Goal: Obtain resource: Download file/media

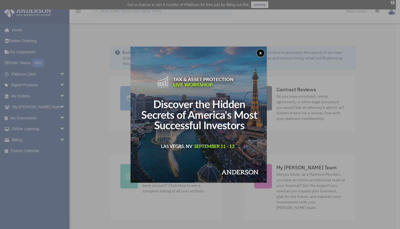
click at [17, 117] on div "x" at bounding box center [200, 114] width 400 height 229
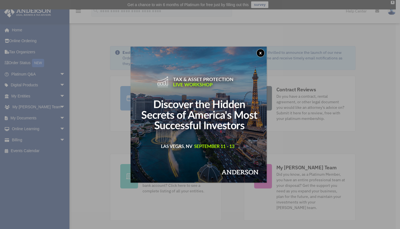
click at [260, 52] on button "x" at bounding box center [260, 53] width 8 height 8
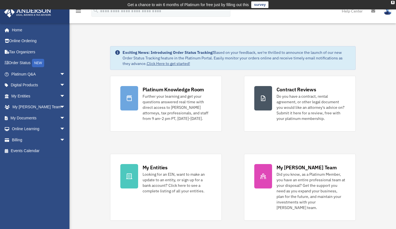
click at [41, 121] on link "My Documents arrow_drop_down" at bounding box center [39, 117] width 70 height 11
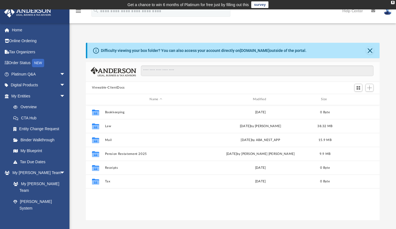
scroll to position [122, 289]
click at [109, 124] on button "Law" at bounding box center [156, 126] width 102 height 4
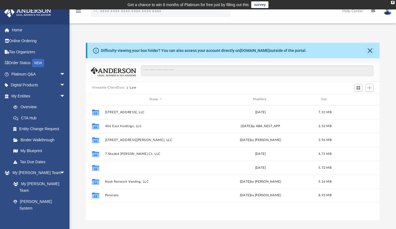
click at [116, 168] on button "NEJ, LLC" at bounding box center [156, 168] width 102 height 4
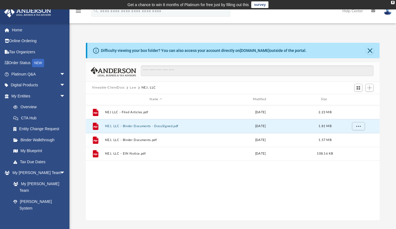
click at [141, 126] on button "NEJ, LLC - Binder Documents - DocuSigned.pdf" at bounding box center [156, 126] width 102 height 4
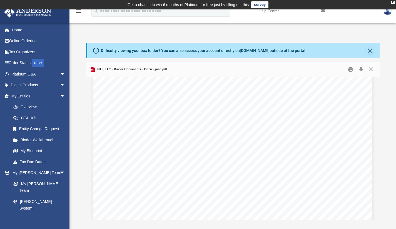
scroll to position [3458, 0]
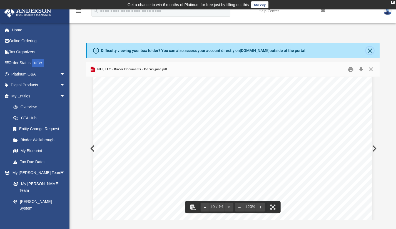
click at [368, 51] on button "Close" at bounding box center [370, 51] width 8 height 8
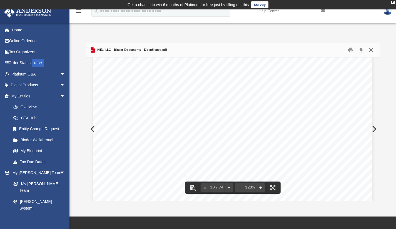
click at [372, 51] on button "Close" at bounding box center [371, 50] width 10 height 9
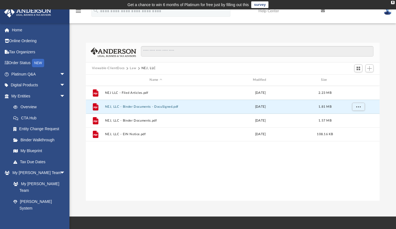
click at [134, 69] on button "Law" at bounding box center [133, 68] width 6 height 5
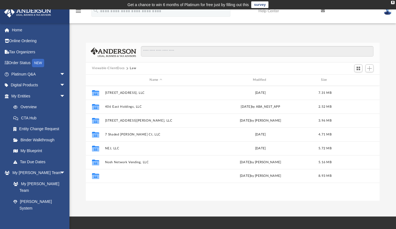
click at [111, 174] on button "Pensions" at bounding box center [156, 176] width 102 height 4
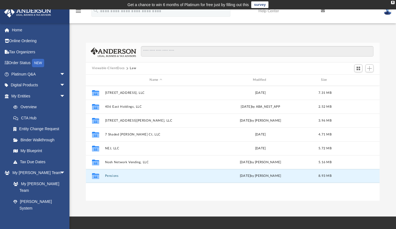
click at [111, 174] on button "Pensions" at bounding box center [156, 176] width 102 height 4
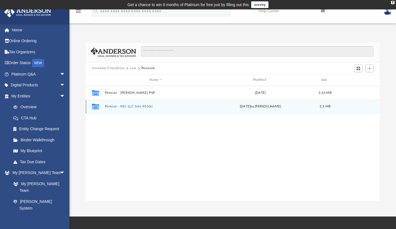
click at [136, 108] on div "Collaborated Folder Pension - NEJ LLC Solo 401(k) [DATE] by [PERSON_NAME] 5.3 MB" at bounding box center [233, 107] width 294 height 14
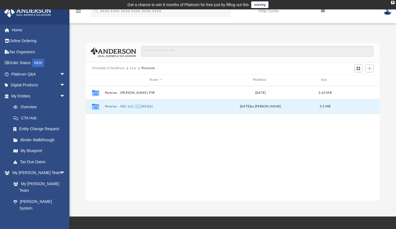
click at [113, 105] on button "Pension - NEJ LLC Solo 401(k)" at bounding box center [156, 107] width 102 height 4
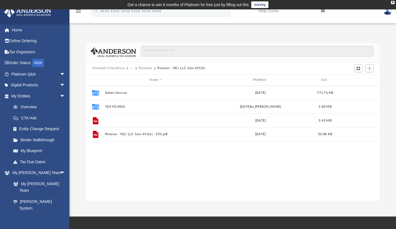
click at [131, 121] on button "Pension - NEJ LLC Solo 401(k) - Docusign.pdf" at bounding box center [156, 121] width 102 height 4
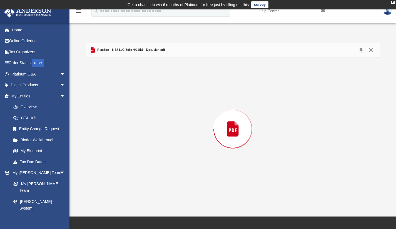
click at [131, 121] on div "Preview" at bounding box center [233, 128] width 294 height 143
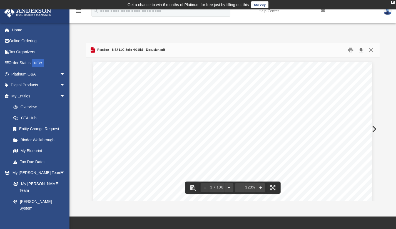
click at [362, 49] on button "Download" at bounding box center [361, 50] width 10 height 9
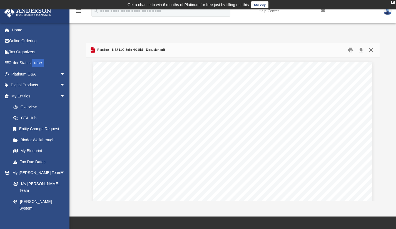
click at [370, 49] on button "Close" at bounding box center [371, 50] width 10 height 9
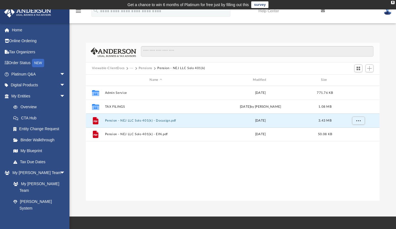
click at [146, 67] on button "Pensions" at bounding box center [146, 68] width 14 height 5
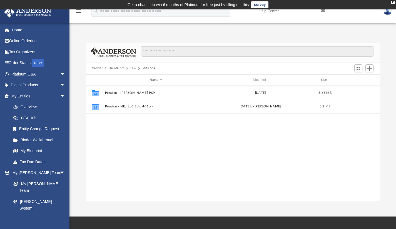
click at [132, 67] on button "Law" at bounding box center [133, 68] width 6 height 5
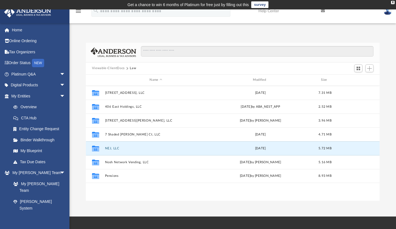
click at [115, 147] on button "NEJ, LLC" at bounding box center [156, 148] width 102 height 4
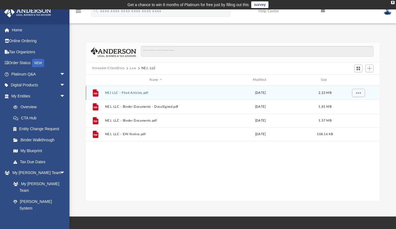
drag, startPoint x: 115, startPoint y: 147, endPoint x: 122, endPoint y: 148, distance: 6.9
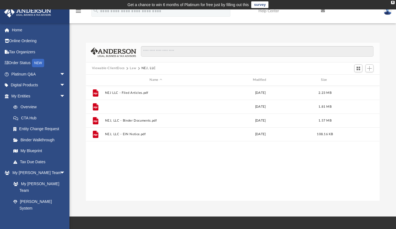
click at [169, 106] on button "NEJ, LLC - Binder Documents - DocuSigned.pdf" at bounding box center [156, 107] width 102 height 4
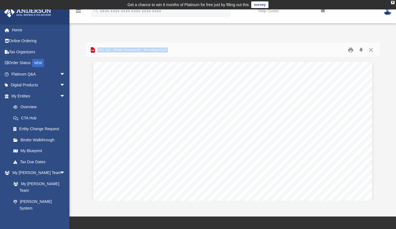
scroll to position [3319, 0]
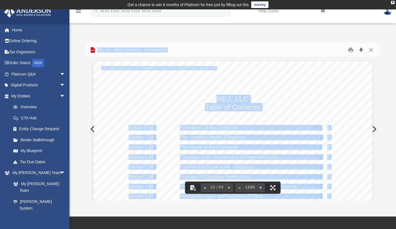
click at [362, 50] on button "Download" at bounding box center [361, 50] width 10 height 9
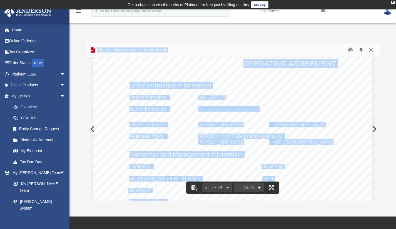
scroll to position [2499, 0]
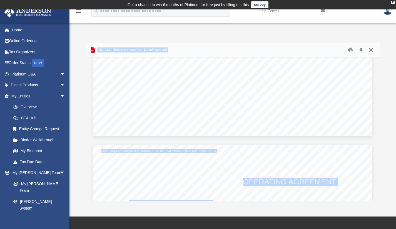
click at [372, 50] on button "Close" at bounding box center [371, 50] width 10 height 9
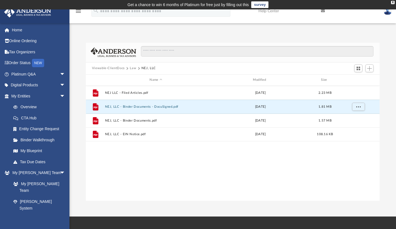
click at [124, 67] on span "Viewable-ClientDocs" at bounding box center [111, 68] width 38 height 5
click at [122, 67] on button "Viewable-ClientDocs" at bounding box center [108, 68] width 33 height 5
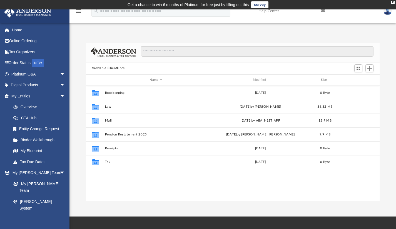
click at [29, 148] on link "My Blueprint" at bounding box center [39, 151] width 63 height 11
